Goal: Navigation & Orientation: Find specific page/section

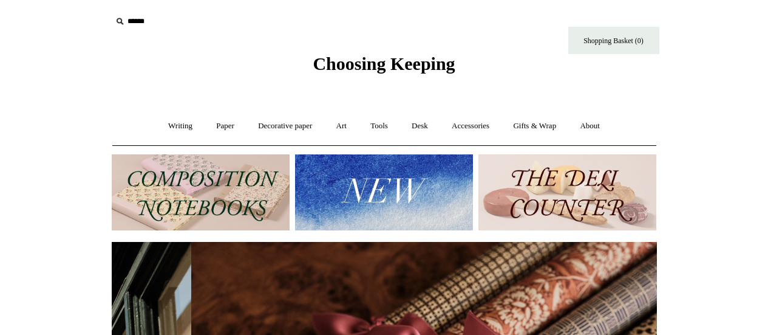
scroll to position [0, 1090]
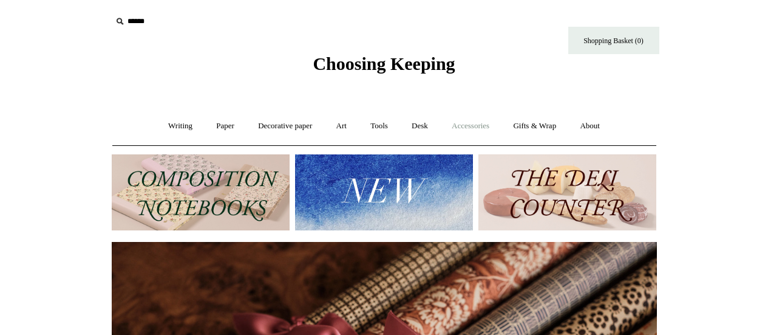
click at [473, 129] on link "Accessories +" at bounding box center [470, 126] width 59 height 32
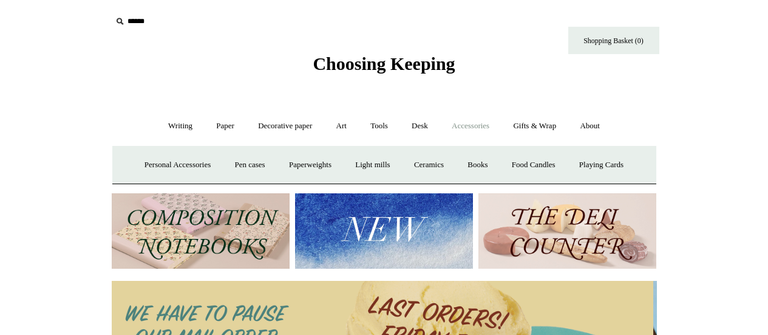
scroll to position [0, 0]
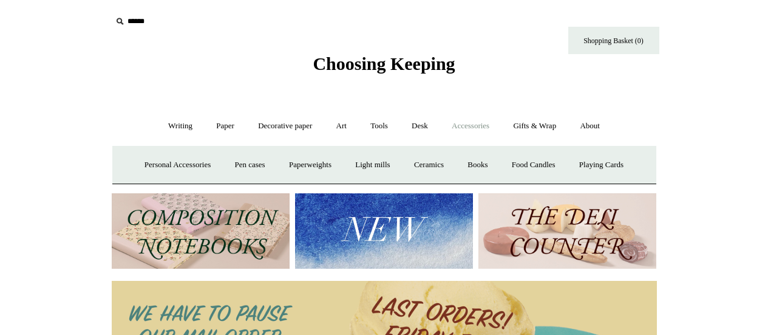
click at [472, 125] on link "Accessories -" at bounding box center [470, 126] width 59 height 32
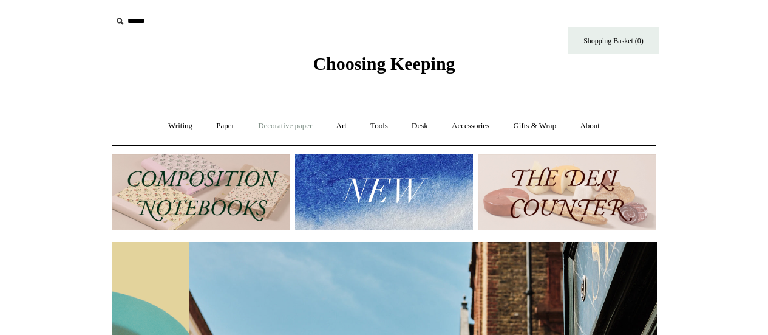
scroll to position [0, 545]
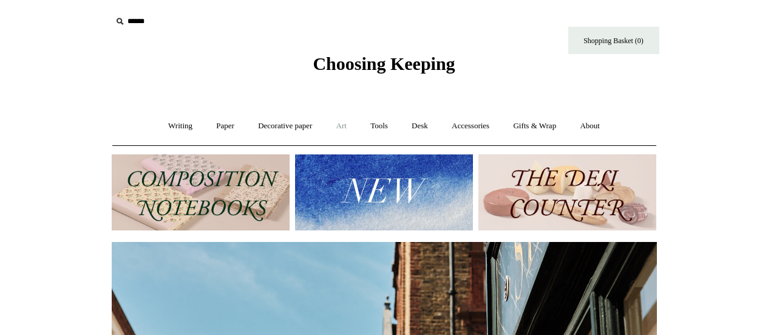
click at [343, 126] on link "Art +" at bounding box center [341, 126] width 32 height 32
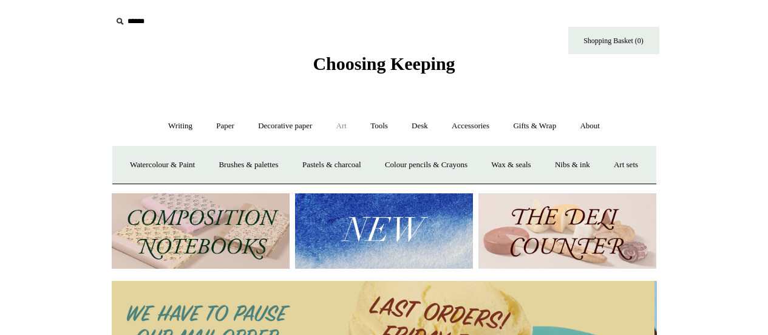
scroll to position [0, 0]
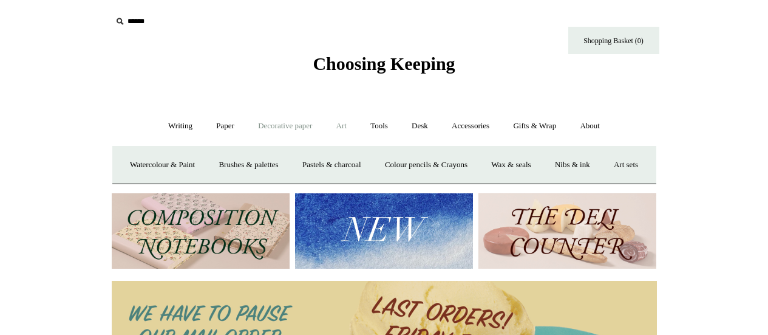
click at [285, 126] on link "Decorative paper +" at bounding box center [285, 126] width 76 height 32
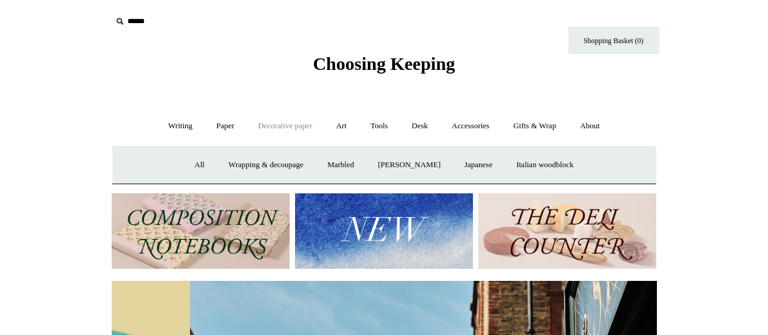
scroll to position [0, 545]
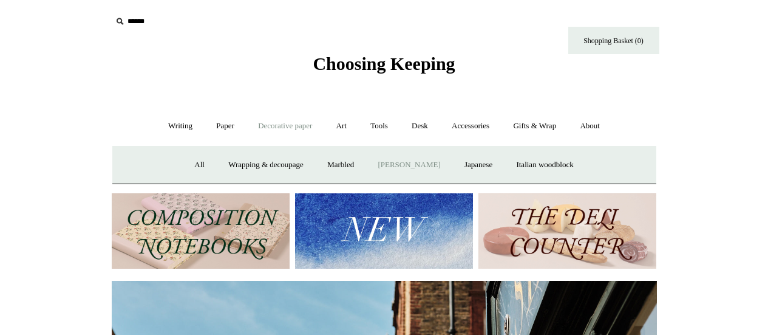
click at [396, 166] on link "[PERSON_NAME]" at bounding box center [409, 165] width 84 height 32
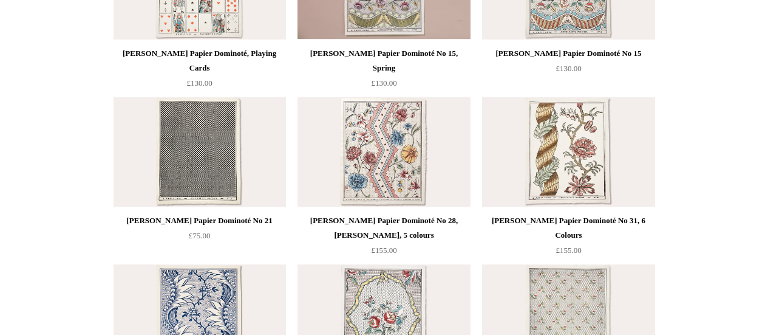
scroll to position [804, 0]
